Goal: Information Seeking & Learning: Understand process/instructions

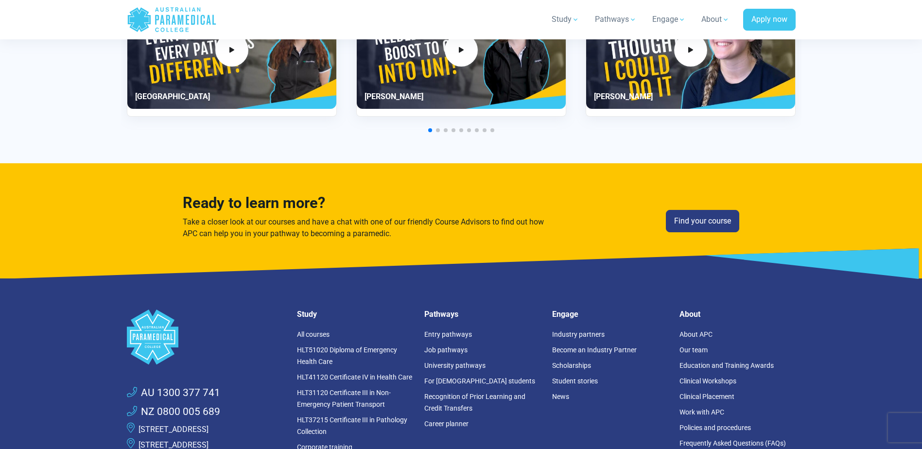
scroll to position [2704, 0]
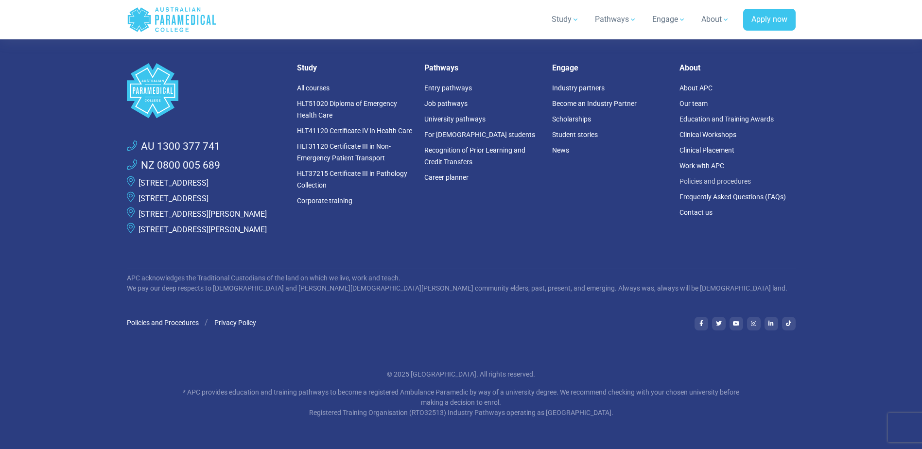
click at [703, 177] on link "Policies and procedures" at bounding box center [715, 181] width 71 height 8
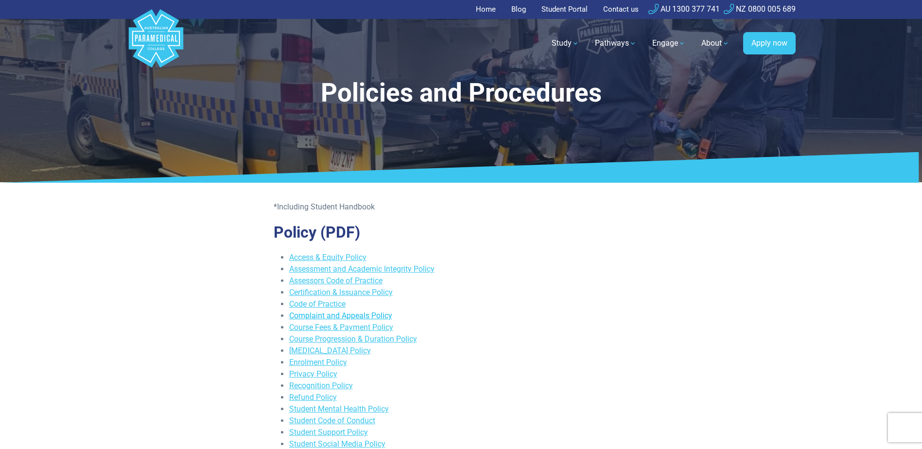
click at [324, 314] on link "Complaint and Appeals Policy" at bounding box center [340, 315] width 103 height 9
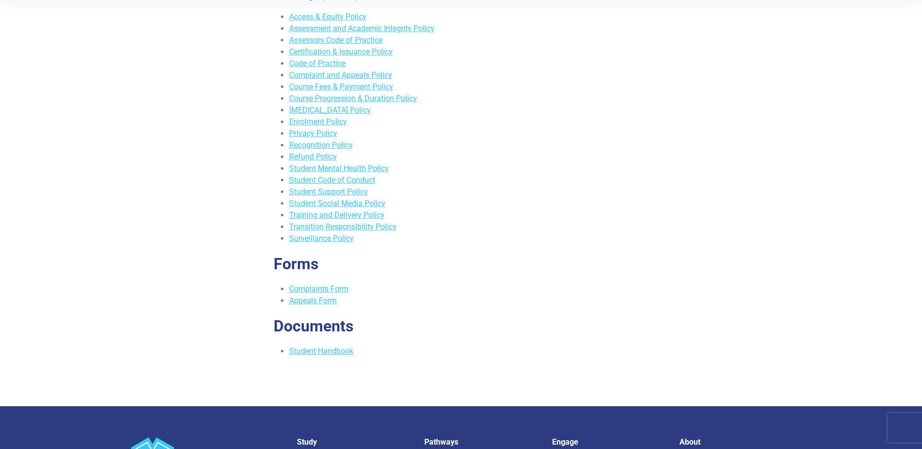
scroll to position [243, 0]
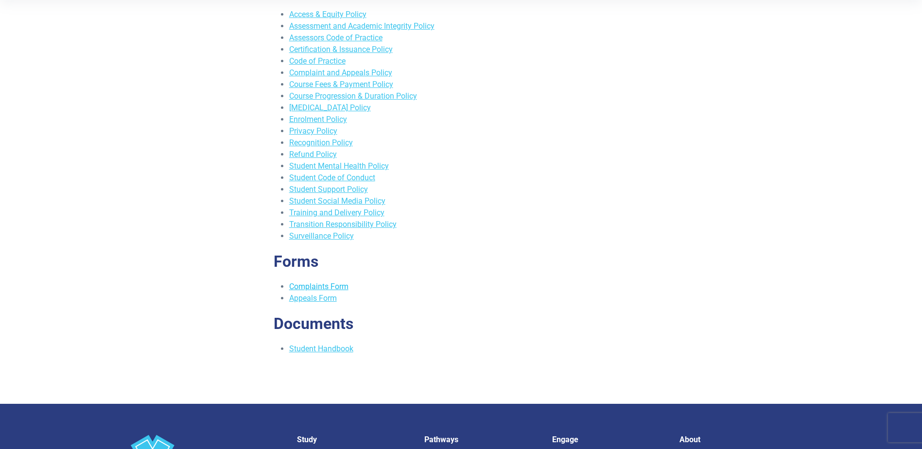
click at [322, 284] on link "Complaints Form" at bounding box center [318, 286] width 59 height 9
click at [321, 298] on link "Appeals Form" at bounding box center [313, 298] width 48 height 9
click at [328, 349] on link "Student Handbook" at bounding box center [321, 348] width 64 height 9
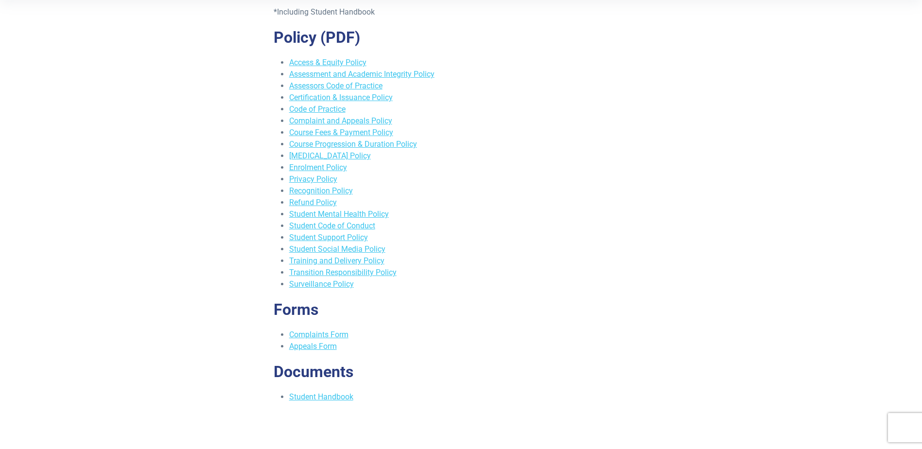
scroll to position [243, 0]
